Goal: Task Accomplishment & Management: Manage account settings

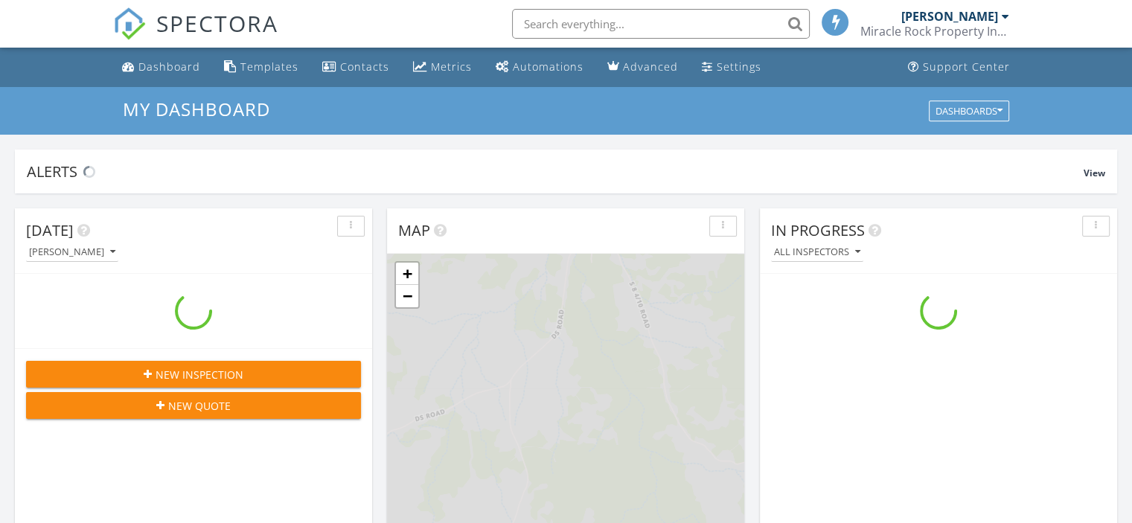
scroll to position [1377, 1155]
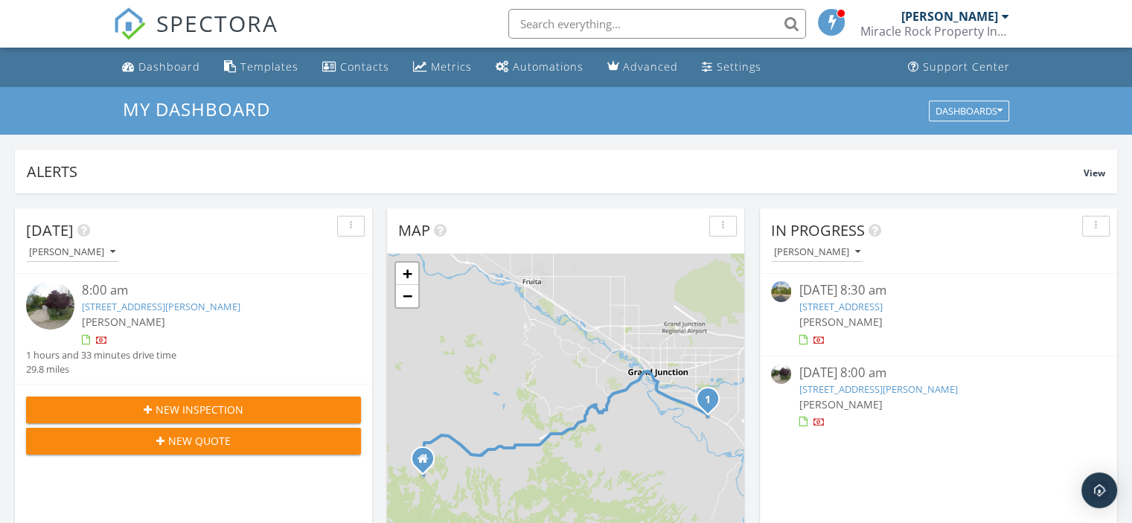
click at [821, 386] on link "[STREET_ADDRESS][PERSON_NAME]" at bounding box center [877, 388] width 158 height 13
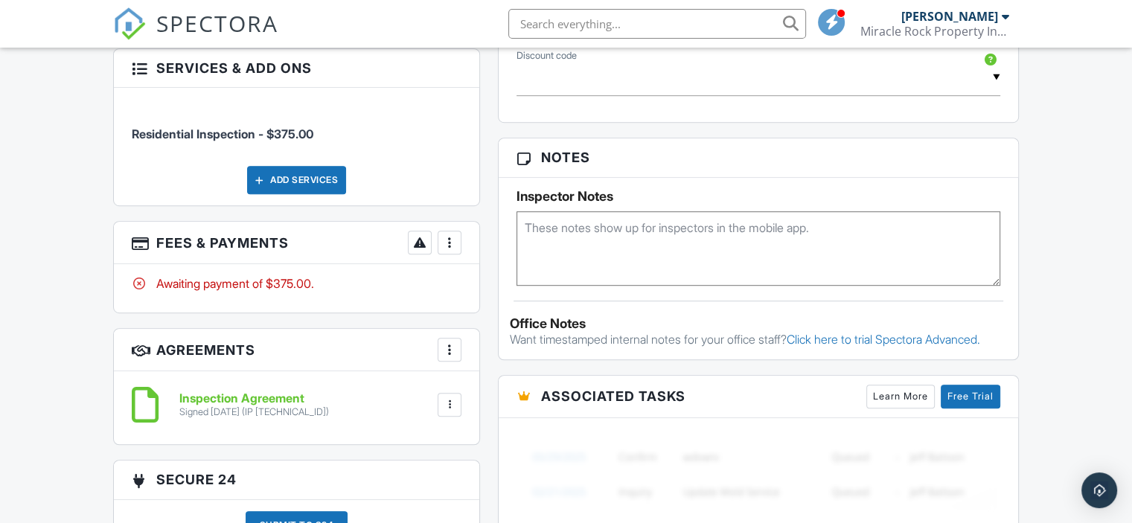
click at [453, 239] on div at bounding box center [449, 242] width 15 height 15
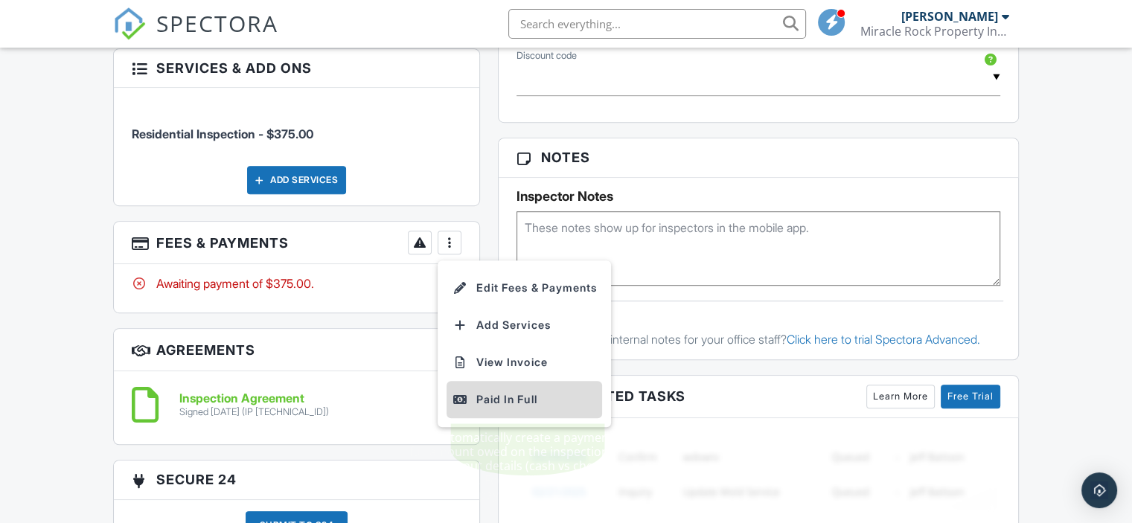
click at [498, 396] on div "Paid In Full" at bounding box center [524, 400] width 144 height 18
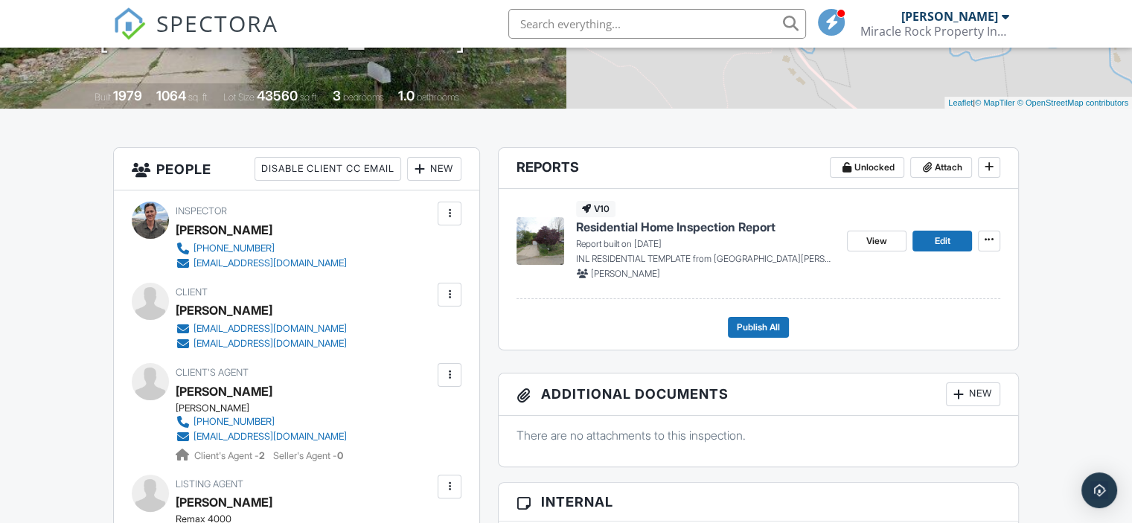
scroll to position [298, 0]
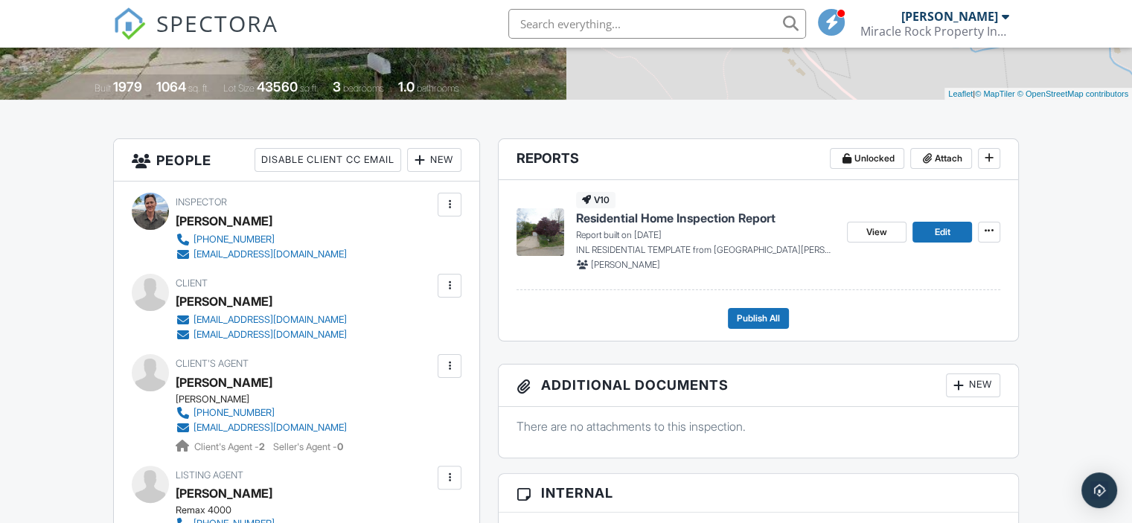
click at [611, 219] on span "Residential Home Inspection Report" at bounding box center [675, 218] width 199 height 16
